Goal: Transaction & Acquisition: Subscribe to service/newsletter

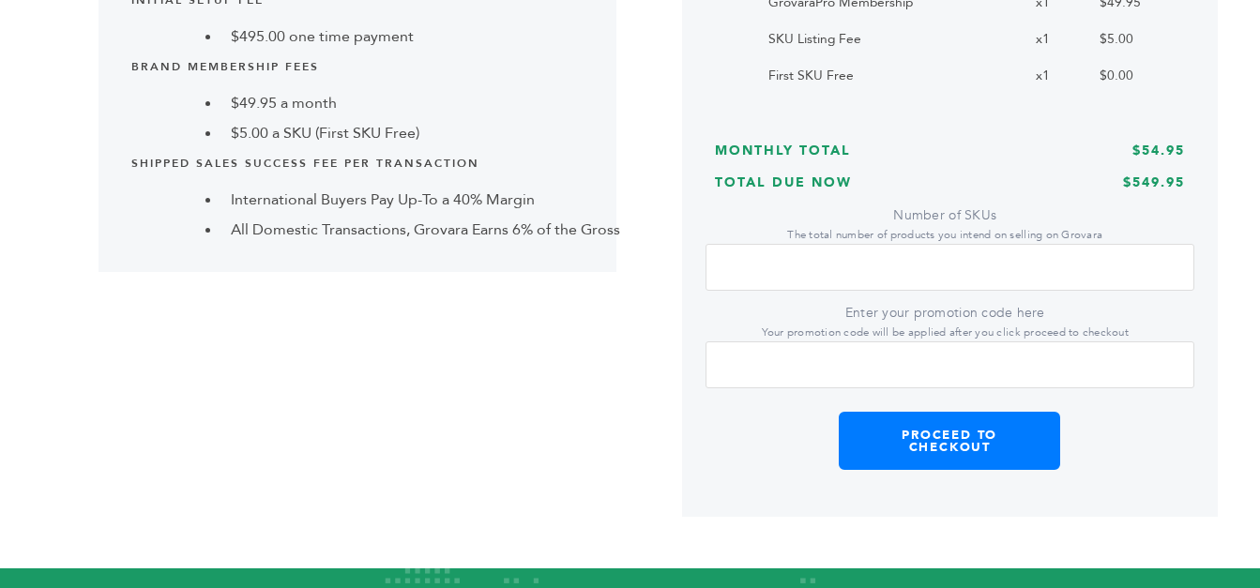
scroll to position [587, 0]
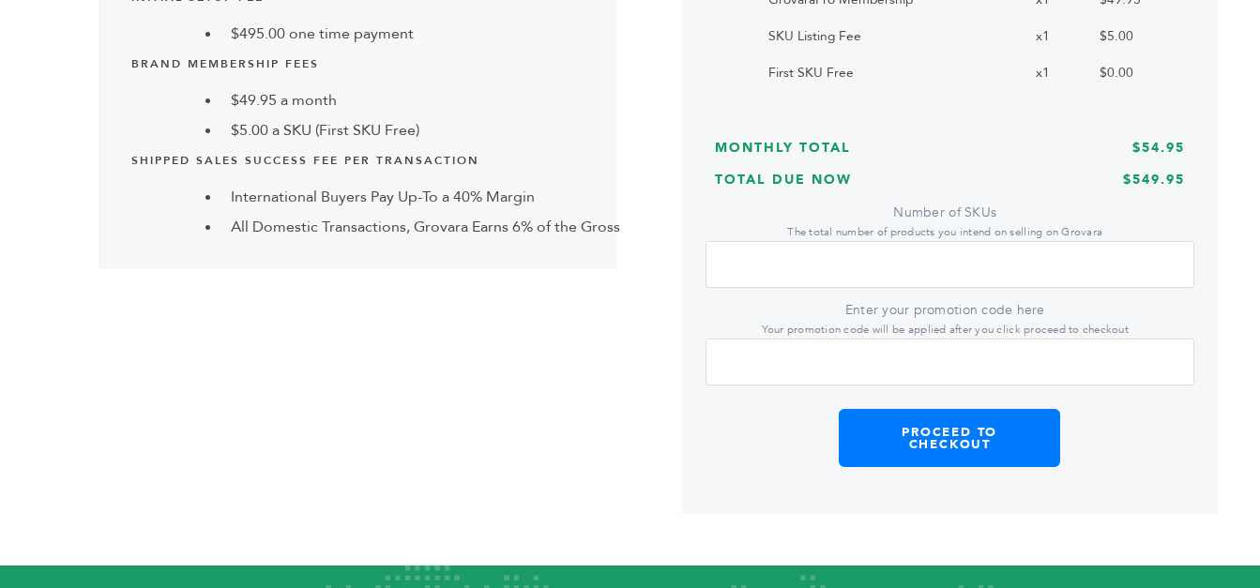
click at [1049, 341] on input "Enter your promotion code here Your promotion code will be applied after you cl…" at bounding box center [951, 362] width 490 height 47
click at [931, 259] on input "*" at bounding box center [951, 264] width 490 height 47
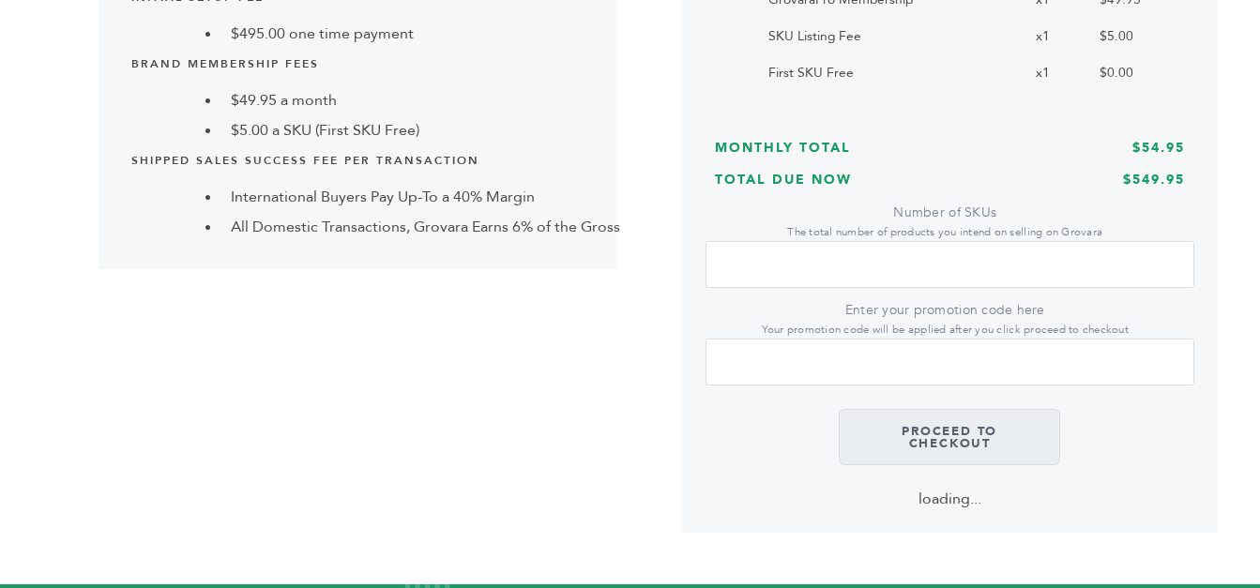
click at [758, 259] on input "Number of SKUs The total number of products you intend on selling on Grovara" at bounding box center [951, 264] width 490 height 47
type input "*"
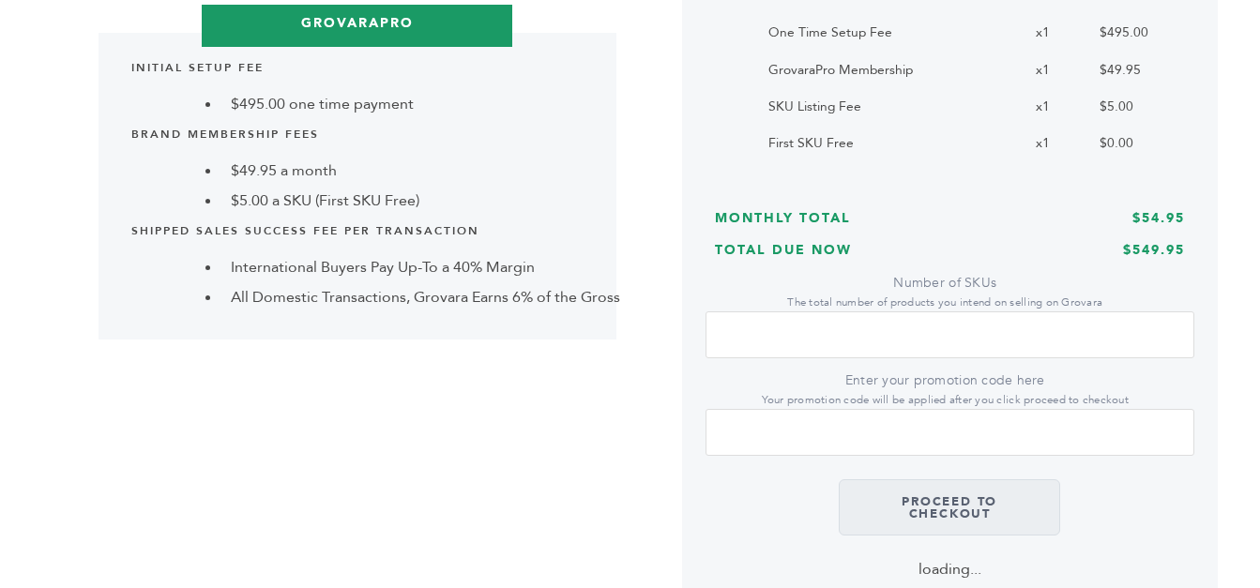
scroll to position [521, 0]
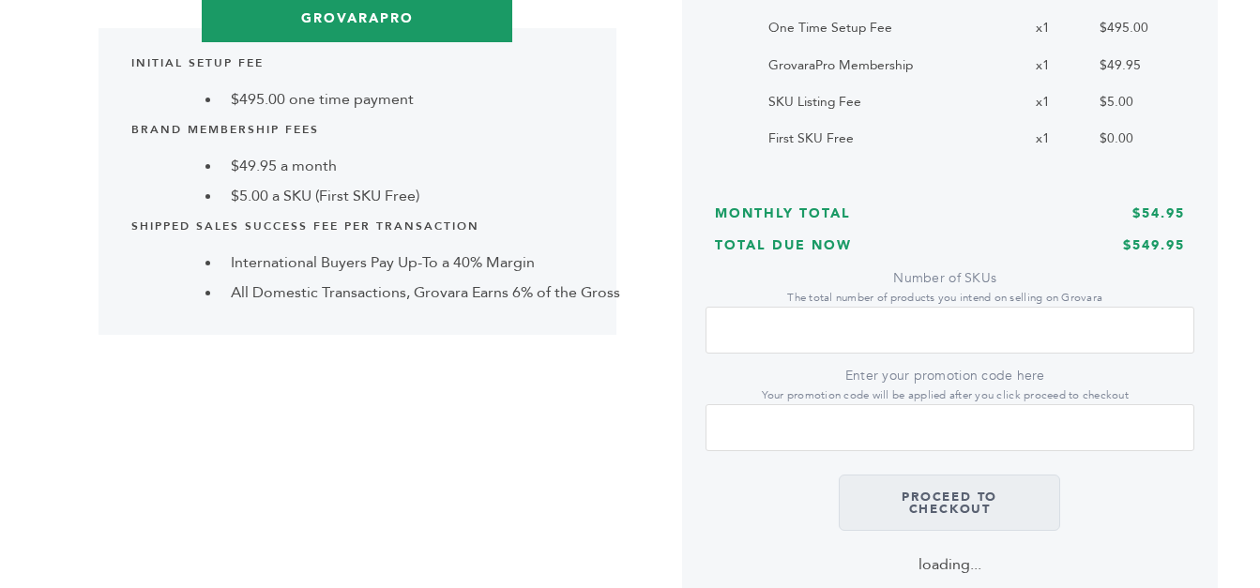
click at [783, 435] on input "Enter your promotion code here Your promotion code will be applied after you cl…" at bounding box center [951, 427] width 490 height 47
click at [771, 328] on input "*" at bounding box center [951, 330] width 490 height 47
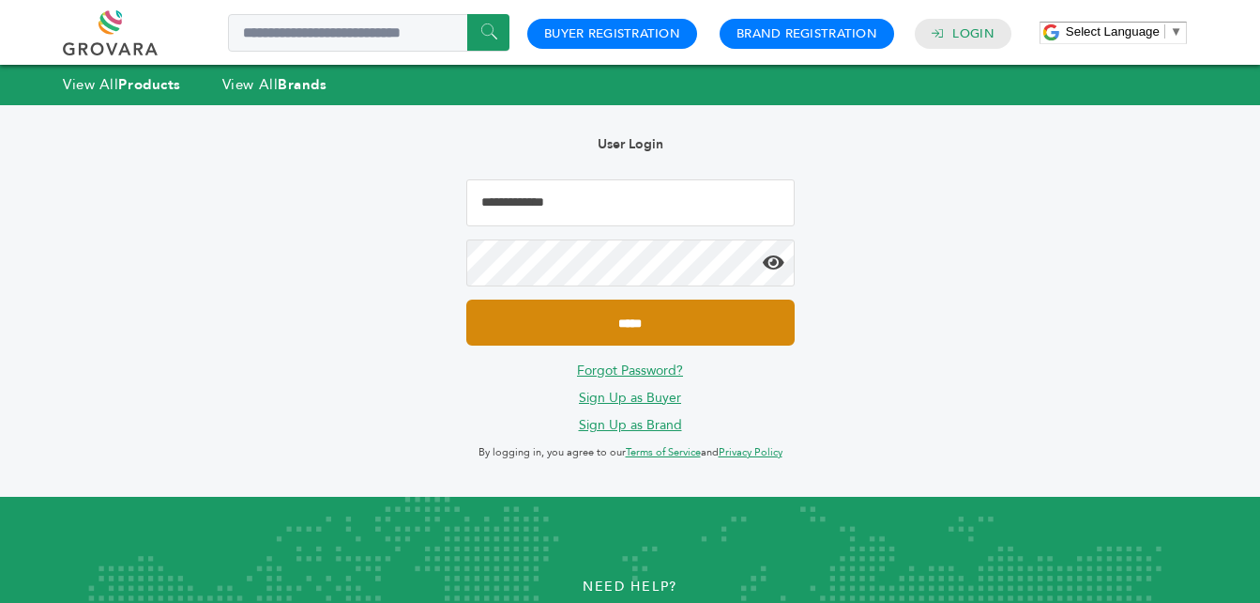
type input "**********"
click at [624, 345] on input "*****" at bounding box center [630, 322] width 328 height 46
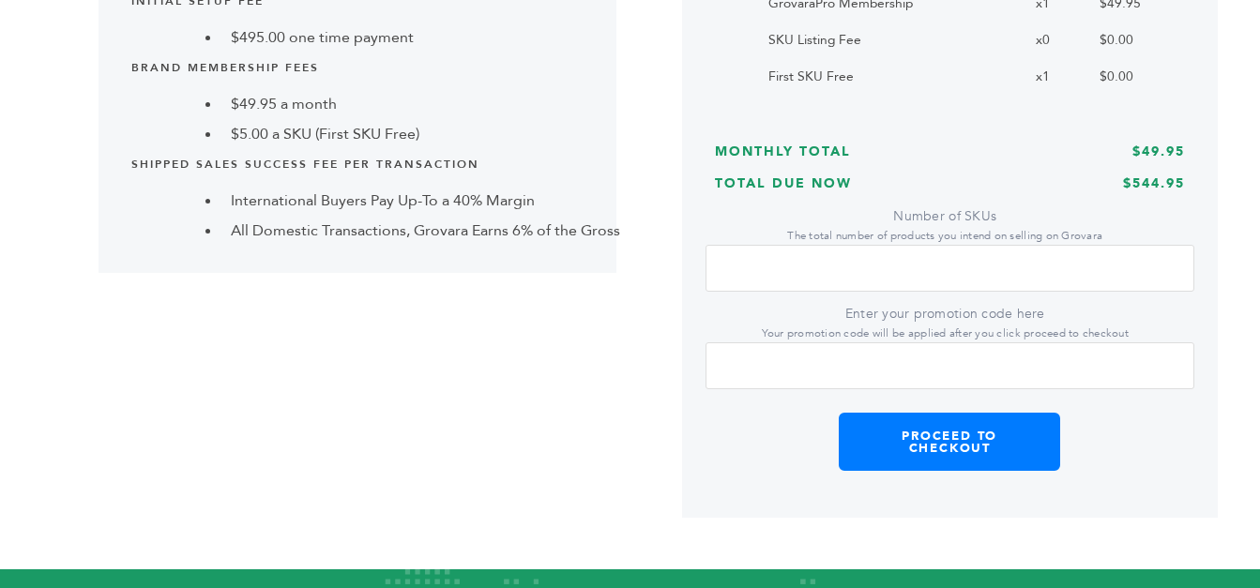
scroll to position [585, 0]
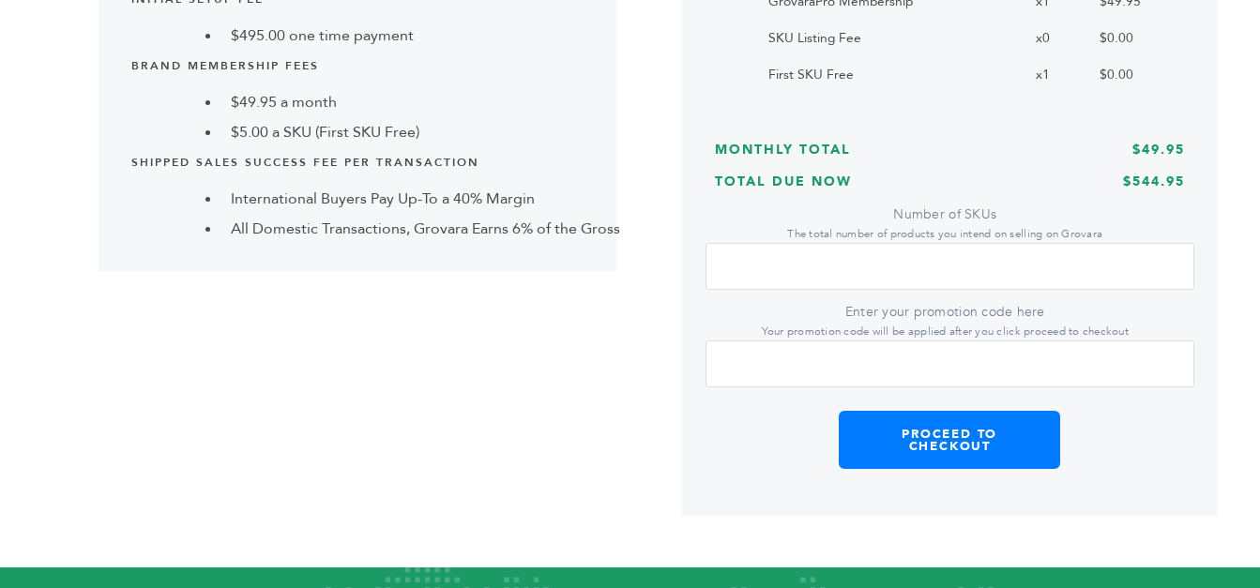
click at [805, 278] on input "*" at bounding box center [951, 266] width 490 height 47
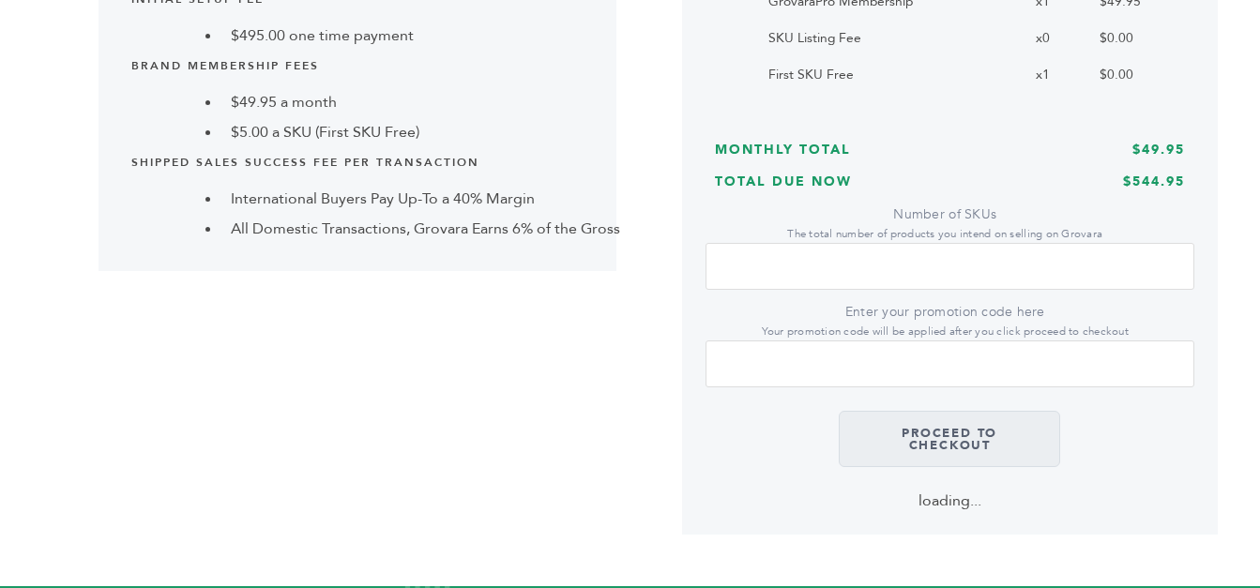
scroll to position [586, 0]
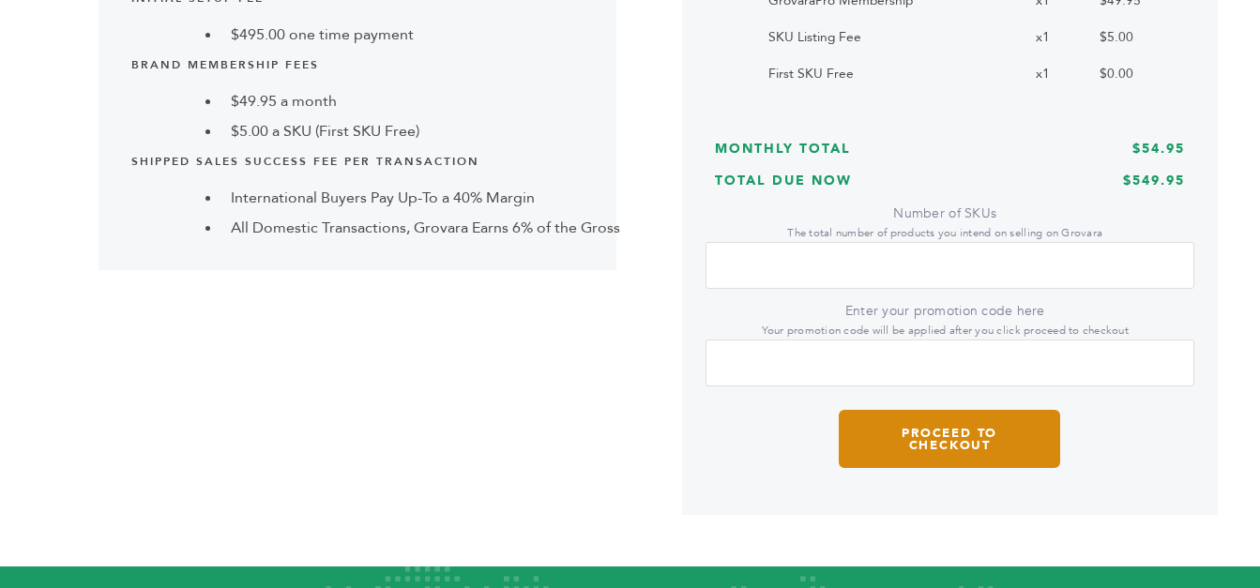
type input "*"
click at [1022, 434] on button "Proceed to Checkout" at bounding box center [949, 439] width 221 height 58
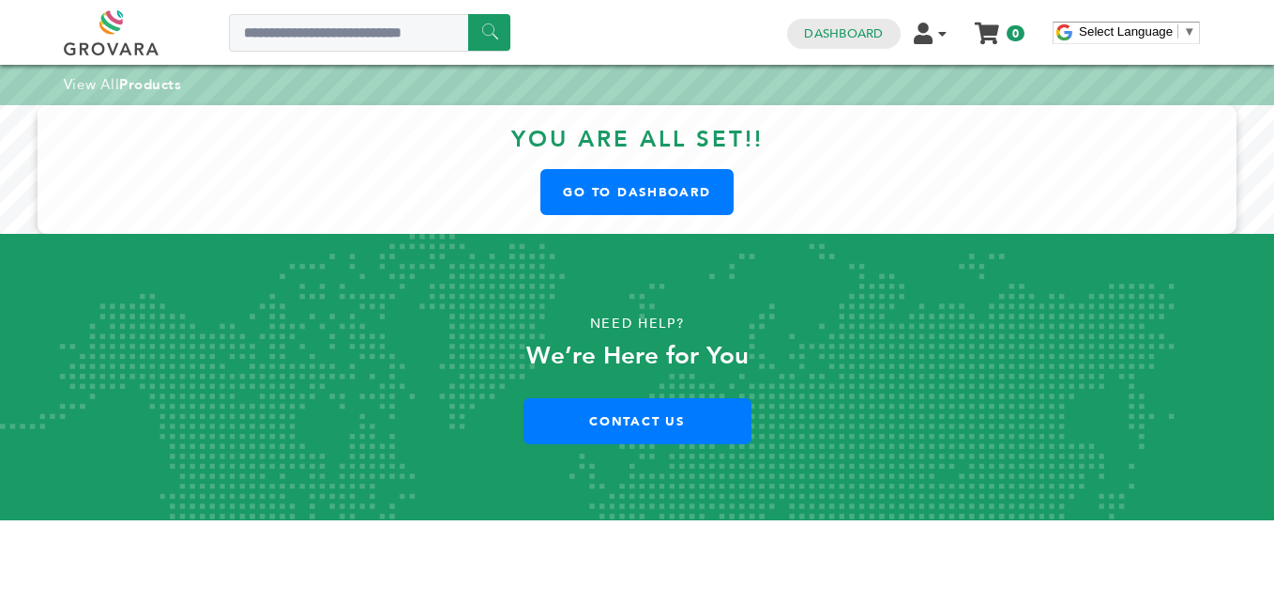
click at [1274, 293] on html "****** 0 0 Dashboard Edit Account Your Subscription Product Management Order Ma…" at bounding box center [637, 301] width 1274 height 603
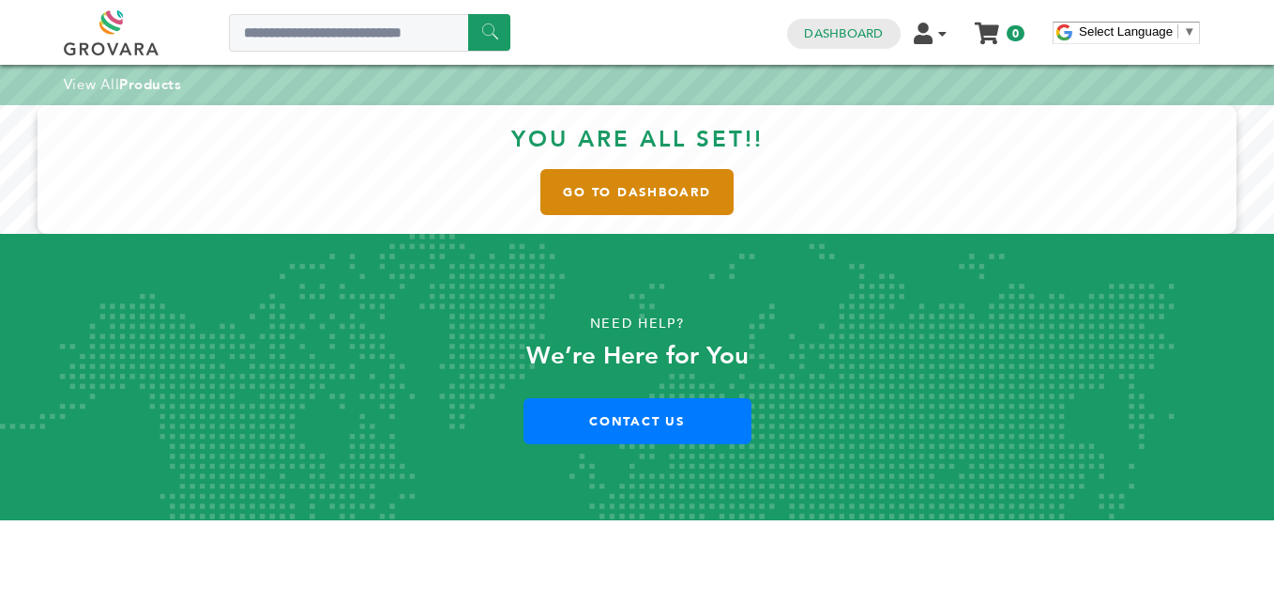
click at [664, 194] on link "Go to Dashboard" at bounding box center [637, 192] width 193 height 46
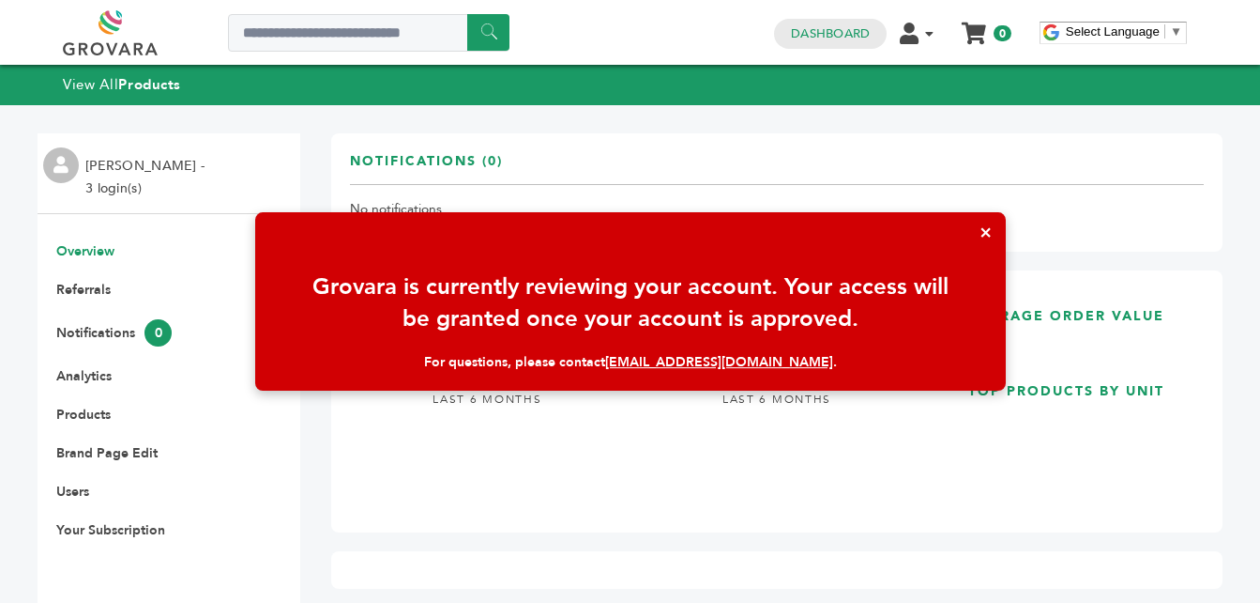
click at [988, 234] on button "×" at bounding box center [986, 232] width 40 height 40
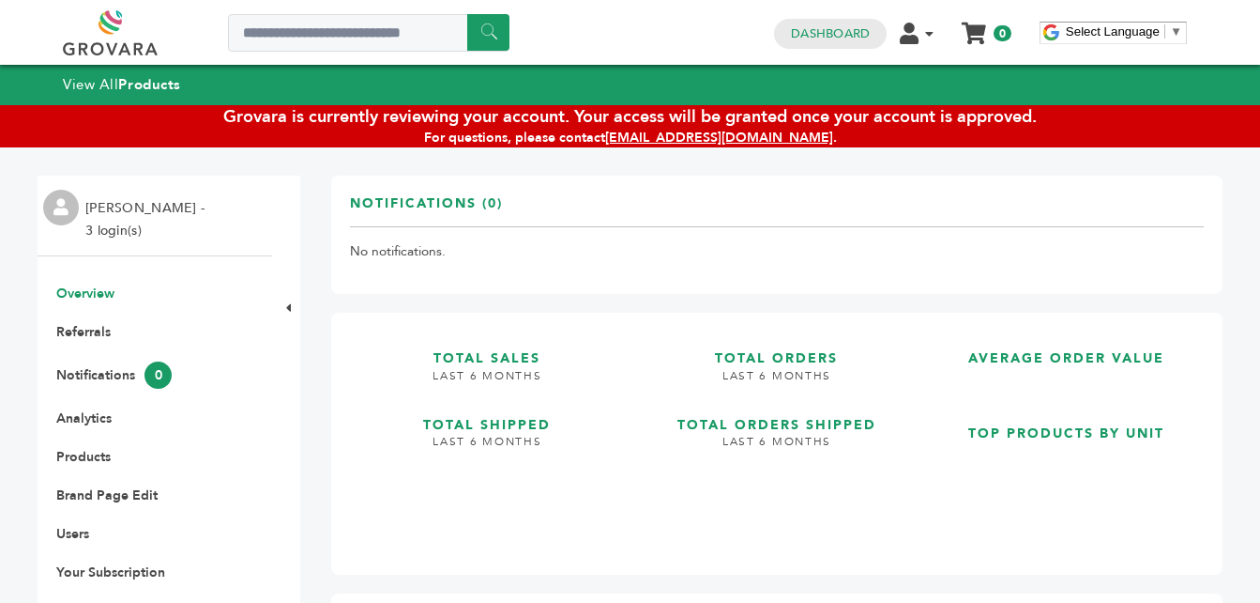
click at [1248, 283] on div "****** 0 0 Dashboard Edit Account Your Subscription Product Management Order Ma…" at bounding box center [630, 597] width 1260 height 1194
click at [171, 210] on li "[PERSON_NAME] - 3 login(s)" at bounding box center [147, 219] width 124 height 45
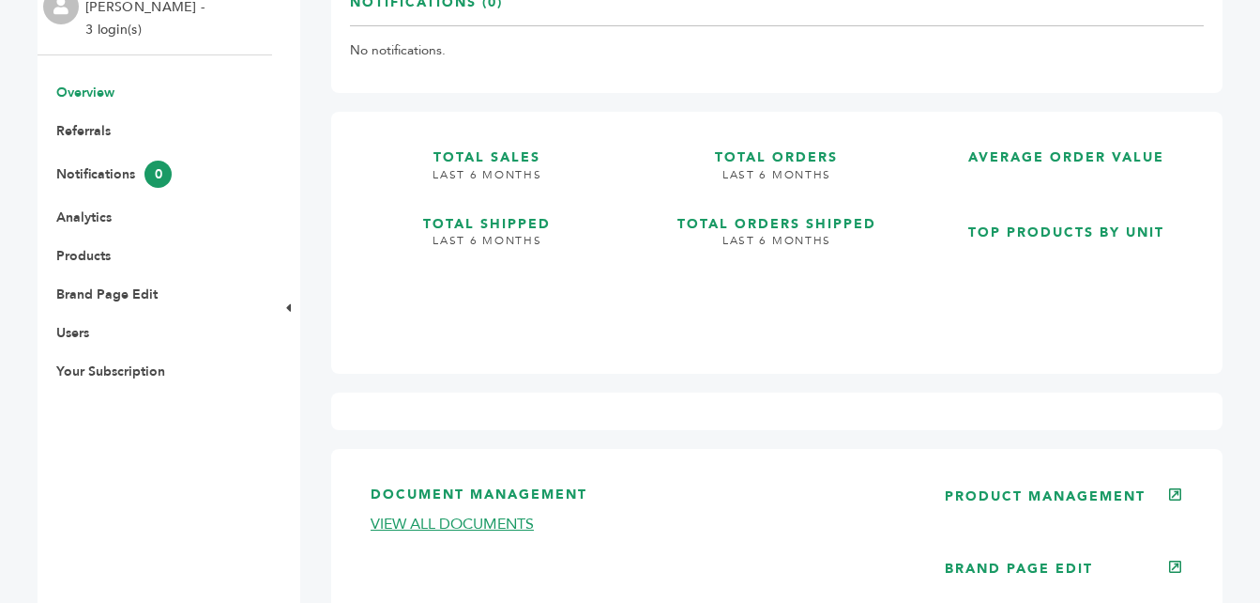
scroll to position [86, 0]
